Goal: Complete application form

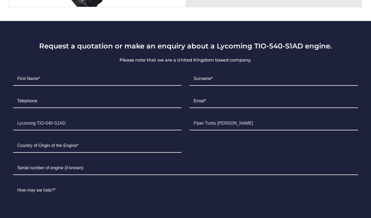
scroll to position [312, 0]
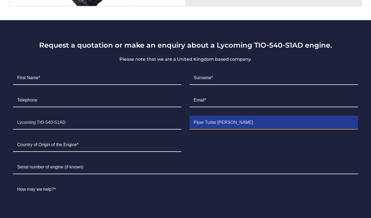
click at [238, 122] on input "Piper Turbo [PERSON_NAME]" at bounding box center [274, 123] width 169 height 14
type input "Piper Turbo Saratoga"
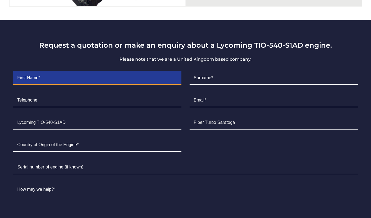
click at [57, 75] on input "Contact form" at bounding box center [97, 78] width 169 height 14
type input "Don"
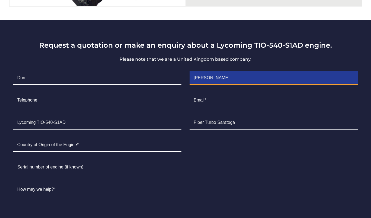
type input "[PERSON_NAME]"
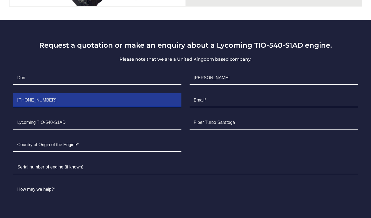
type input "[PHONE_NUMBER]"
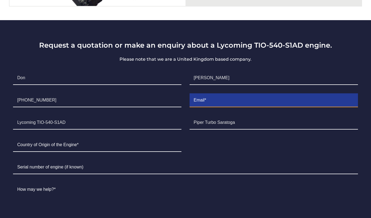
click at [216, 100] on input "Contact form" at bounding box center [274, 101] width 169 height 14
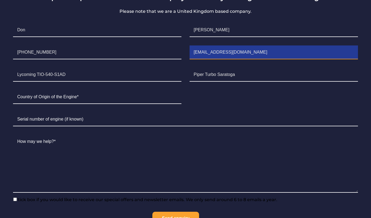
scroll to position [362, 0]
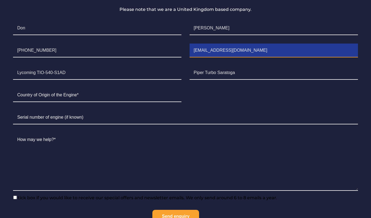
type input "[EMAIL_ADDRESS][DOMAIN_NAME]"
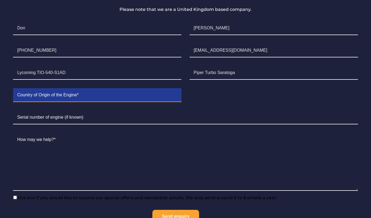
click at [82, 95] on input "Contact form" at bounding box center [97, 95] width 169 height 14
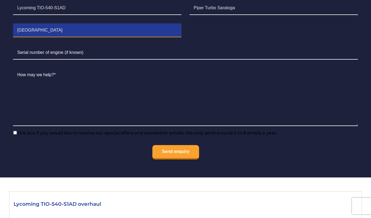
scroll to position [427, 0]
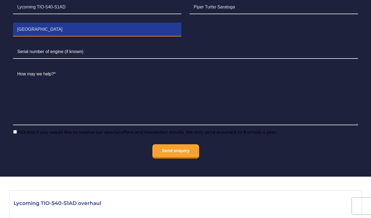
type input "[GEOGRAPHIC_DATA]"
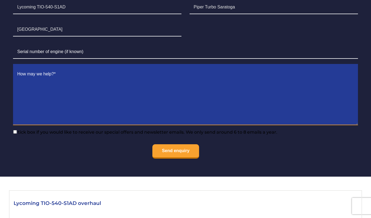
click at [67, 76] on textarea "Contact form" at bounding box center [185, 96] width 345 height 58
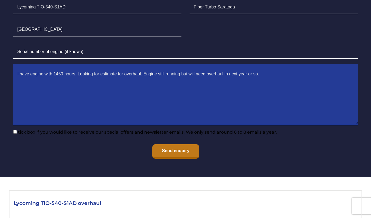
type textarea "I have engine with 1450 hours. Looking for estimate for overhaul. Engine still …"
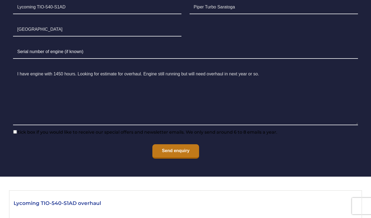
click at [173, 155] on input "Send enquiry" at bounding box center [176, 151] width 46 height 14
click at [173, 149] on input "Send enquiry" at bounding box center [176, 151] width 46 height 14
